Goal: Task Accomplishment & Management: Complete application form

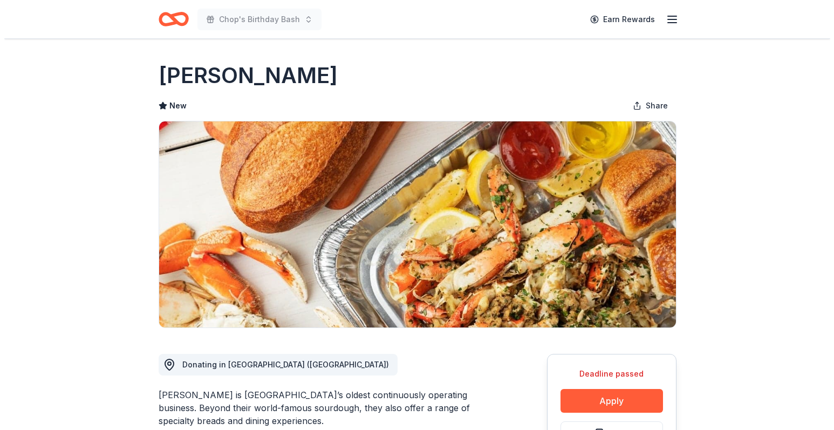
scroll to position [162, 0]
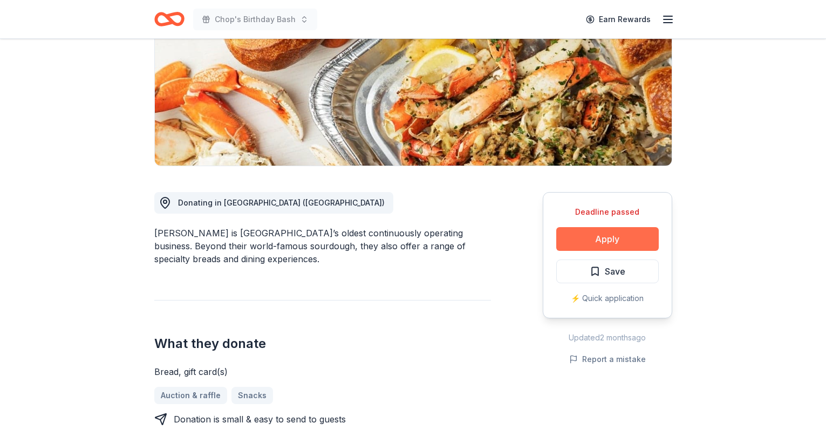
click at [611, 240] on button "Apply" at bounding box center [607, 239] width 102 height 24
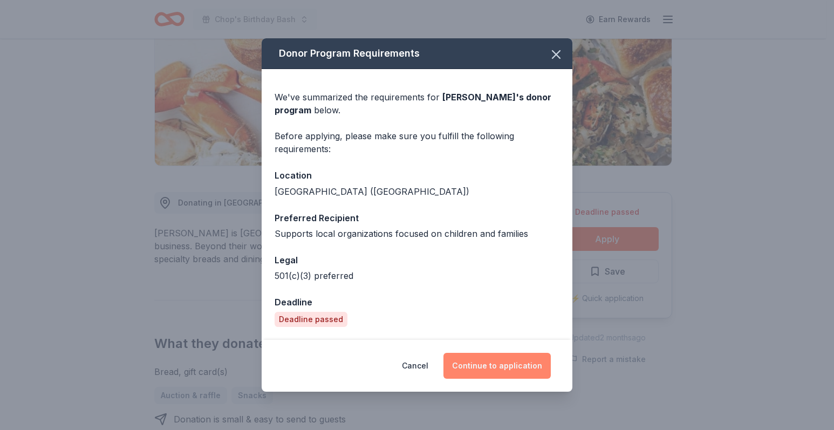
click at [483, 365] on button "Continue to application" at bounding box center [496, 366] width 107 height 26
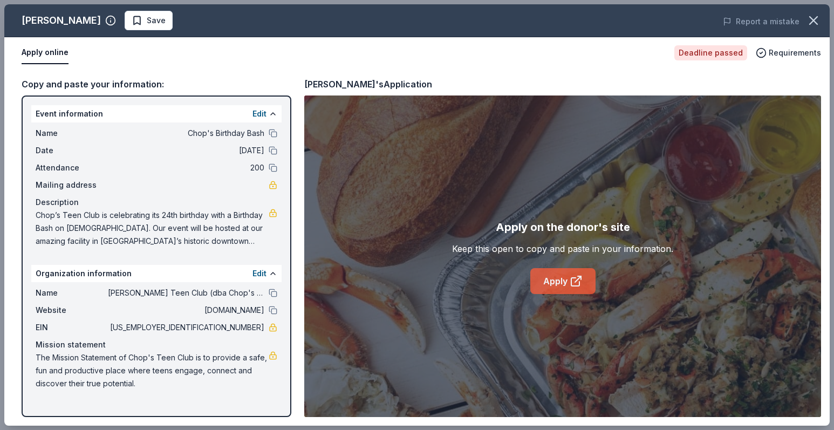
click at [556, 283] on link "Apply" at bounding box center [562, 281] width 65 height 26
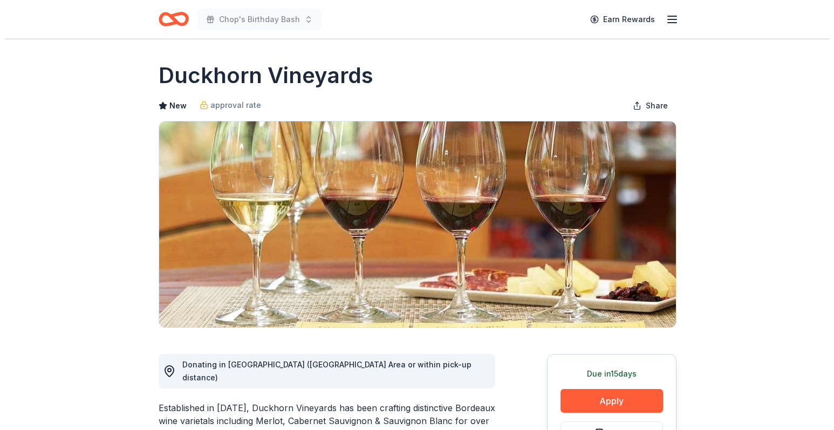
scroll to position [162, 0]
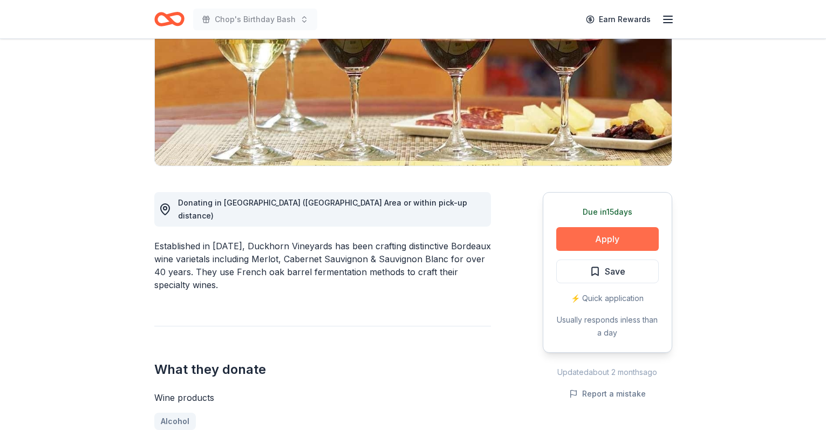
click at [613, 236] on button "Apply" at bounding box center [607, 239] width 102 height 24
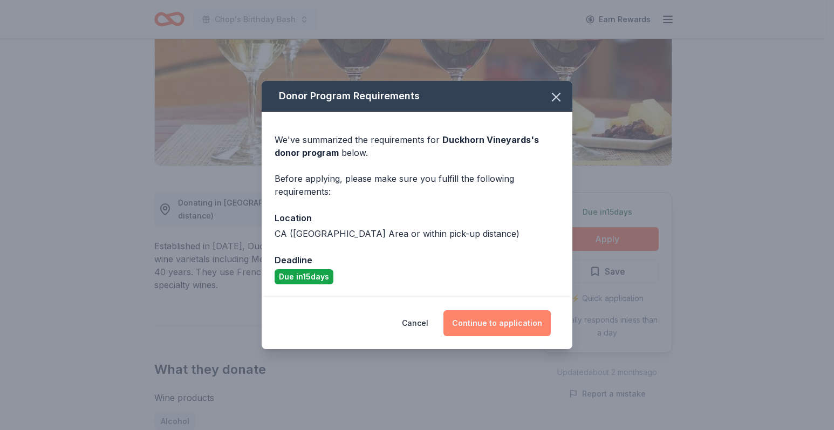
click at [476, 321] on button "Continue to application" at bounding box center [496, 323] width 107 height 26
